Goal: Task Accomplishment & Management: Manage account settings

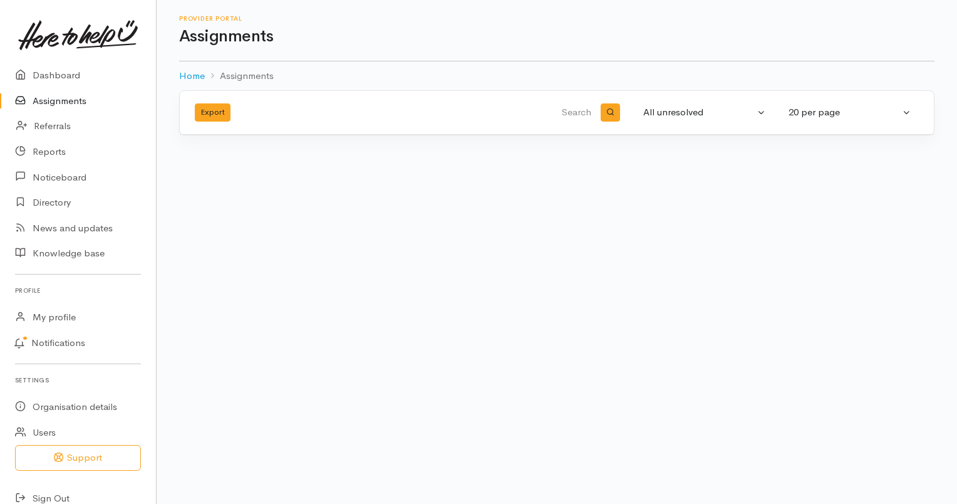
drag, startPoint x: 0, startPoint y: 0, endPoint x: 46, endPoint y: 105, distance: 114.4
click at [46, 105] on link "Assignments" at bounding box center [78, 101] width 156 height 26
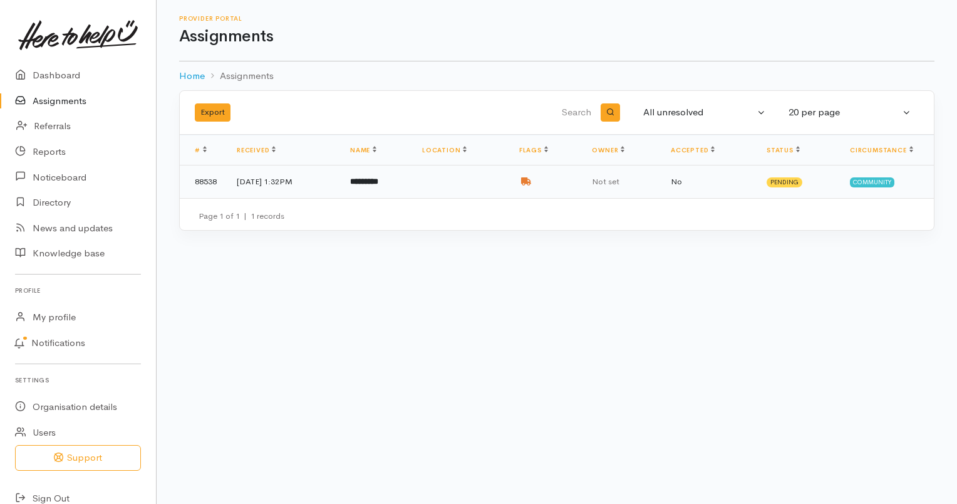
click at [478, 188] on td at bounding box center [460, 181] width 97 height 33
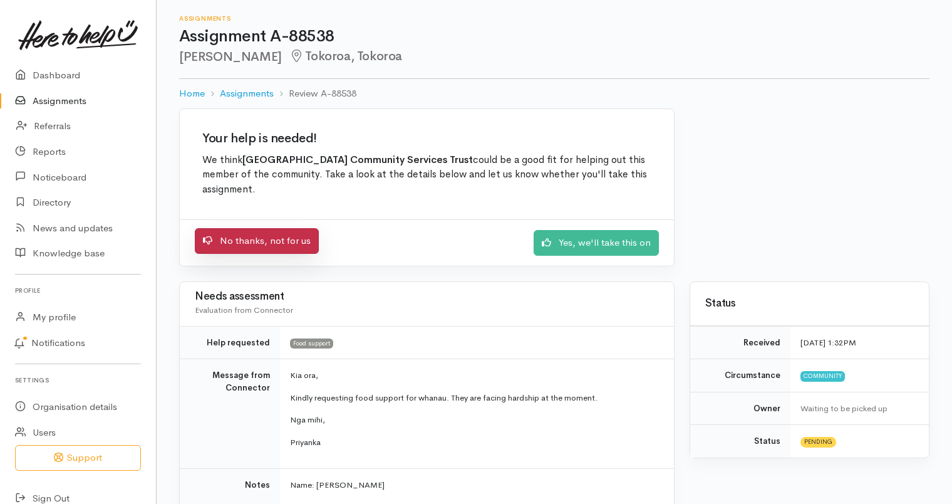
click at [288, 236] on link "No thanks, not for us" at bounding box center [257, 241] width 124 height 26
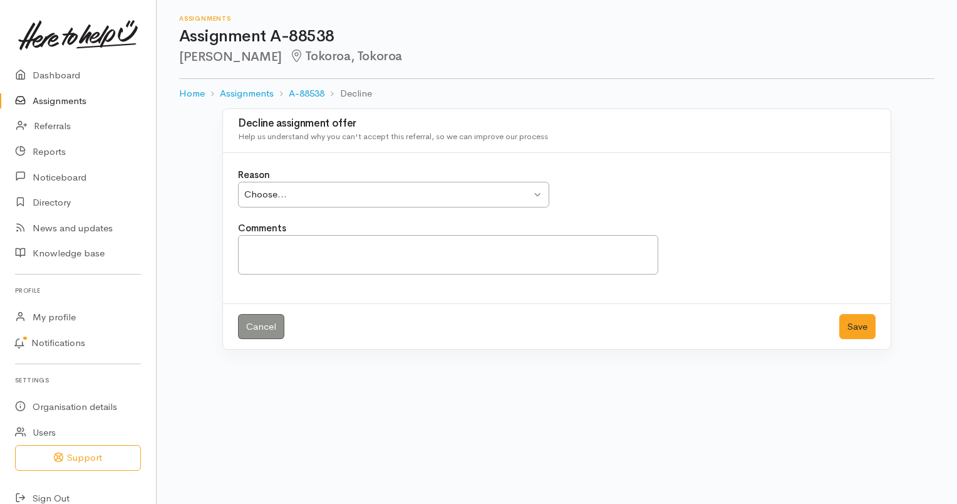
click at [445, 190] on div "Choose..." at bounding box center [387, 194] width 287 height 14
click at [861, 328] on button "Save" at bounding box center [858, 327] width 36 height 26
